Goal: Task Accomplishment & Management: Complete application form

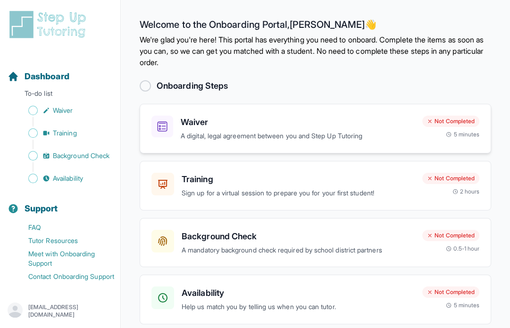
click at [215, 138] on p "A digital, legal agreement between you and Step Up Tutoring" at bounding box center [298, 136] width 234 height 11
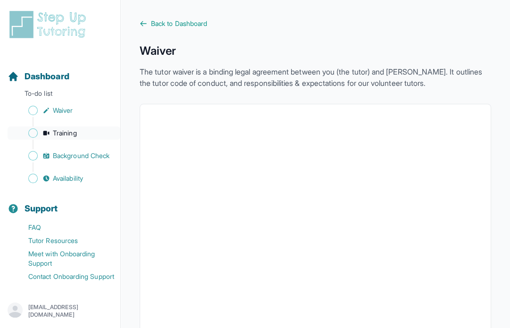
click at [72, 128] on span "Training" at bounding box center [65, 132] width 24 height 9
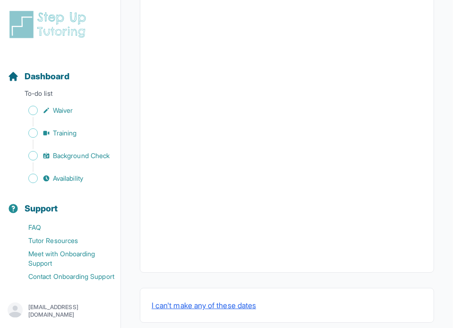
scroll to position [359, 0]
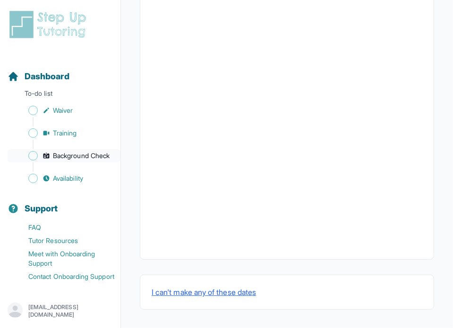
click at [77, 151] on span "Background Check" at bounding box center [81, 155] width 57 height 9
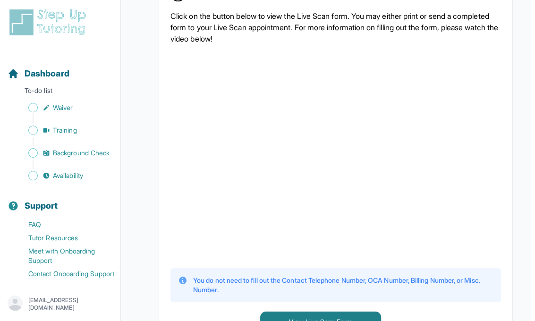
scroll to position [225, 4]
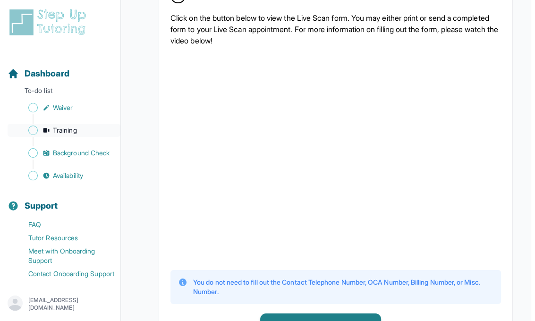
click at [77, 126] on span "Training" at bounding box center [65, 130] width 24 height 9
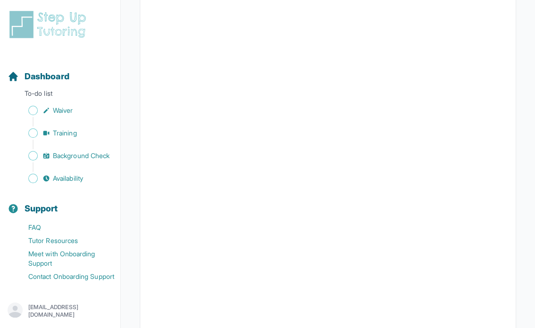
scroll to position [242, 0]
click at [68, 151] on span "Background Check" at bounding box center [81, 155] width 57 height 9
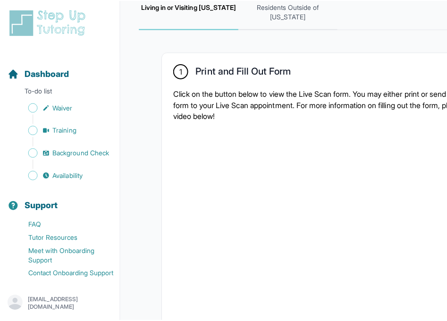
scroll to position [187, 51]
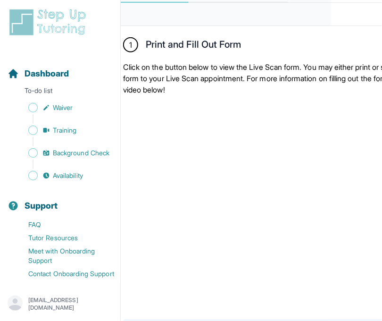
click at [148, 40] on div "1 Print and Fill Out Form Click on the button below to view the Live Scan form.…" at bounding box center [288, 210] width 353 height 369
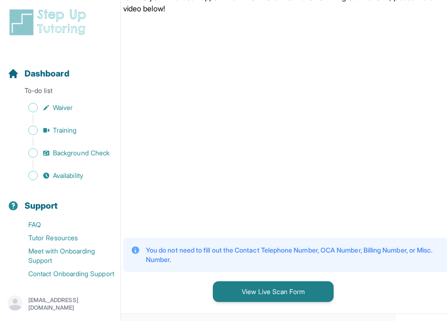
scroll to position [289, 51]
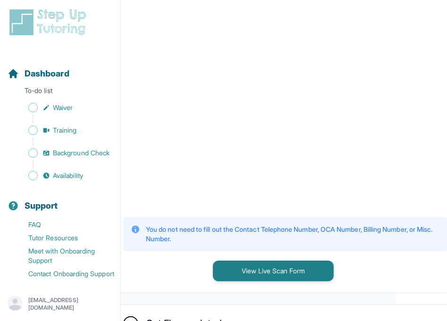
click at [168, 270] on div "1 Print and Fill Out Form Click on the button below to view the Live Scan form.…" at bounding box center [288, 108] width 353 height 369
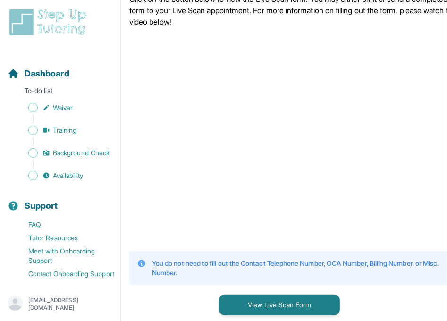
scroll to position [274, 45]
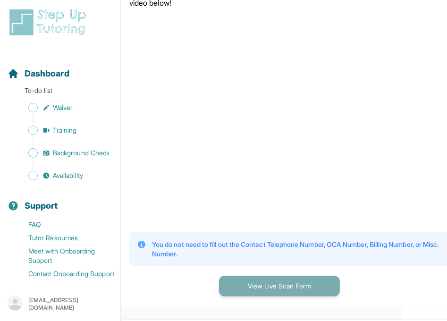
click at [259, 296] on button "View Live Scan Form" at bounding box center [279, 286] width 121 height 21
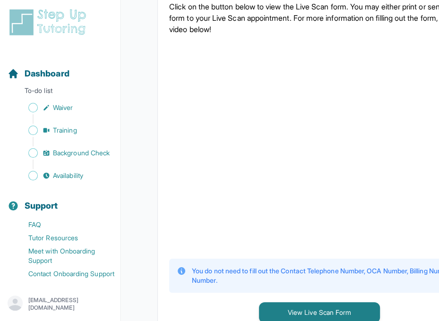
scroll to position [153, 5]
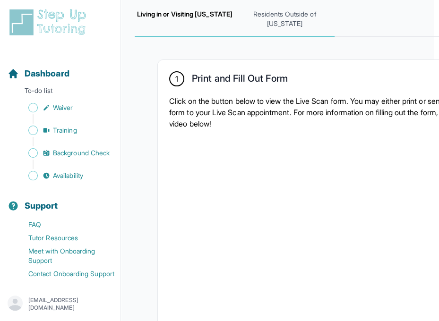
click at [298, 37] on span "Residents Outside of [US_STATE]" at bounding box center [285, 19] width 100 height 35
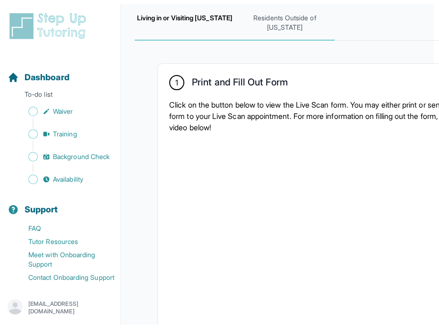
scroll to position [164, 0]
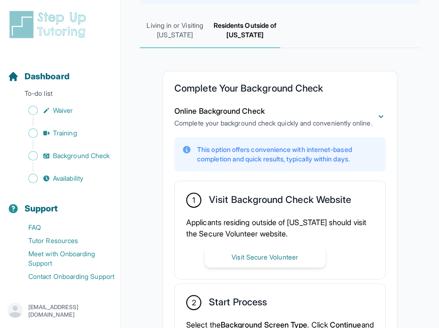
click at [197, 28] on span "Living in or Visiting [US_STATE]" at bounding box center [175, 30] width 70 height 35
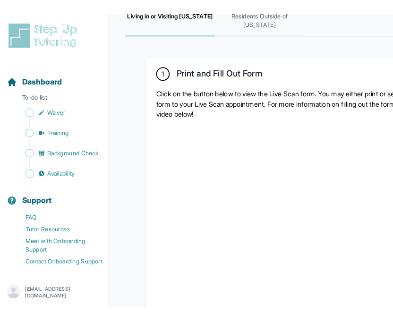
scroll to position [153, 0]
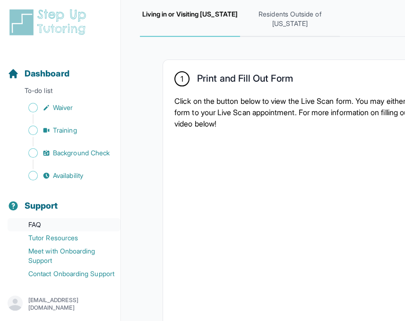
click at [42, 222] on link "FAQ" at bounding box center [64, 224] width 113 height 13
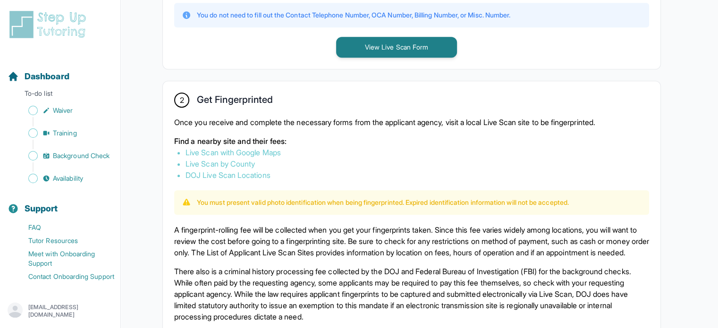
scroll to position [548, 0]
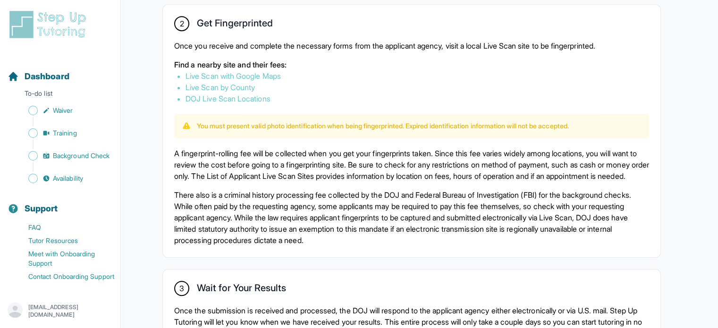
click at [66, 311] on p "[EMAIL_ADDRESS][DOMAIN_NAME]" at bounding box center [70, 311] width 85 height 15
click at [66, 288] on link "Sign Out" at bounding box center [60, 288] width 102 height 17
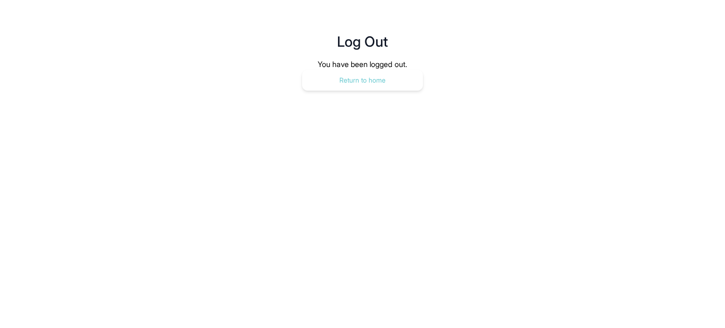
click at [377, 76] on button "Return to home" at bounding box center [362, 80] width 121 height 21
